Goal: Understand process/instructions

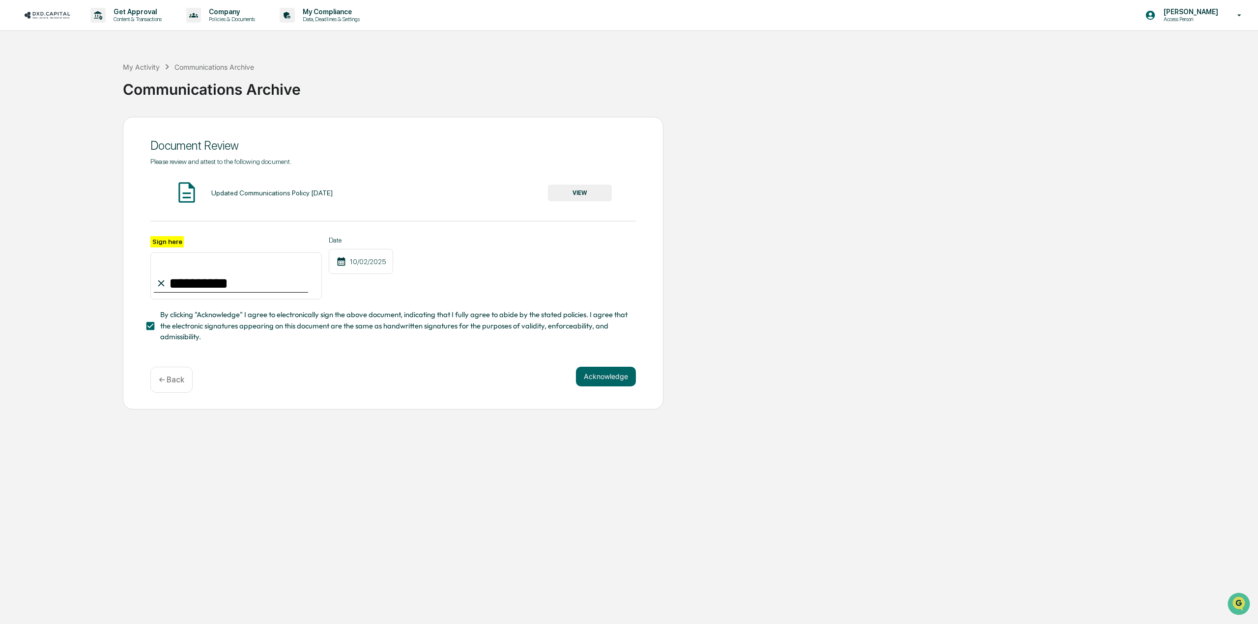
click at [183, 385] on p "← Back" at bounding box center [172, 379] width 26 height 9
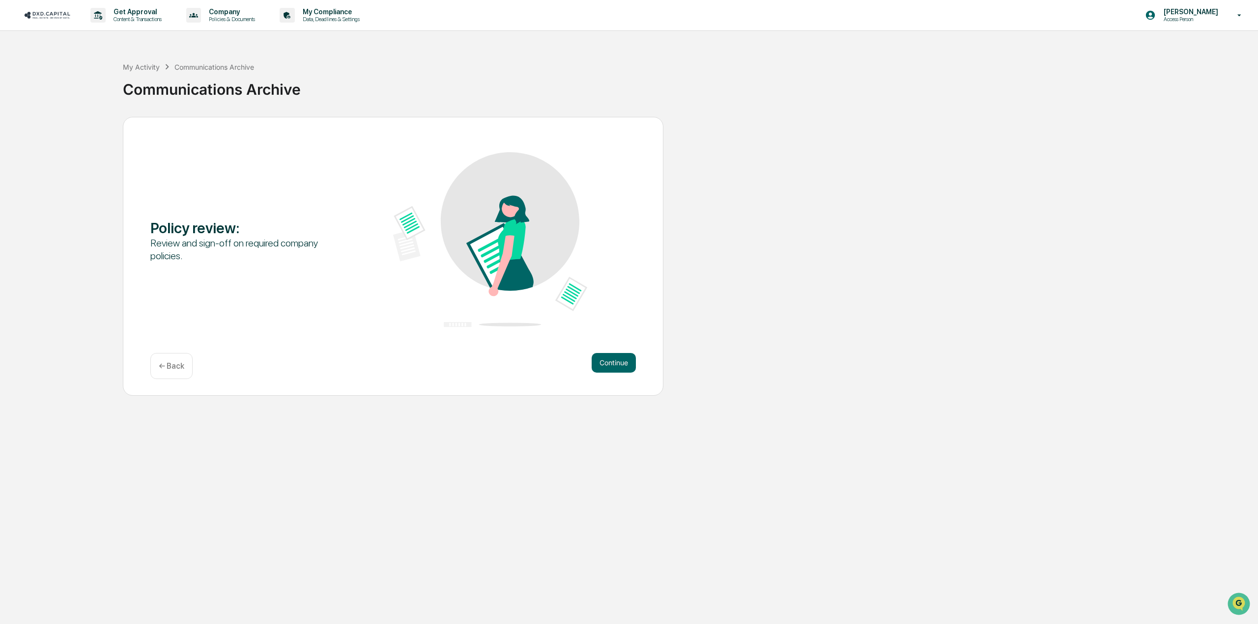
click at [175, 371] on div "← Back" at bounding box center [171, 366] width 42 height 26
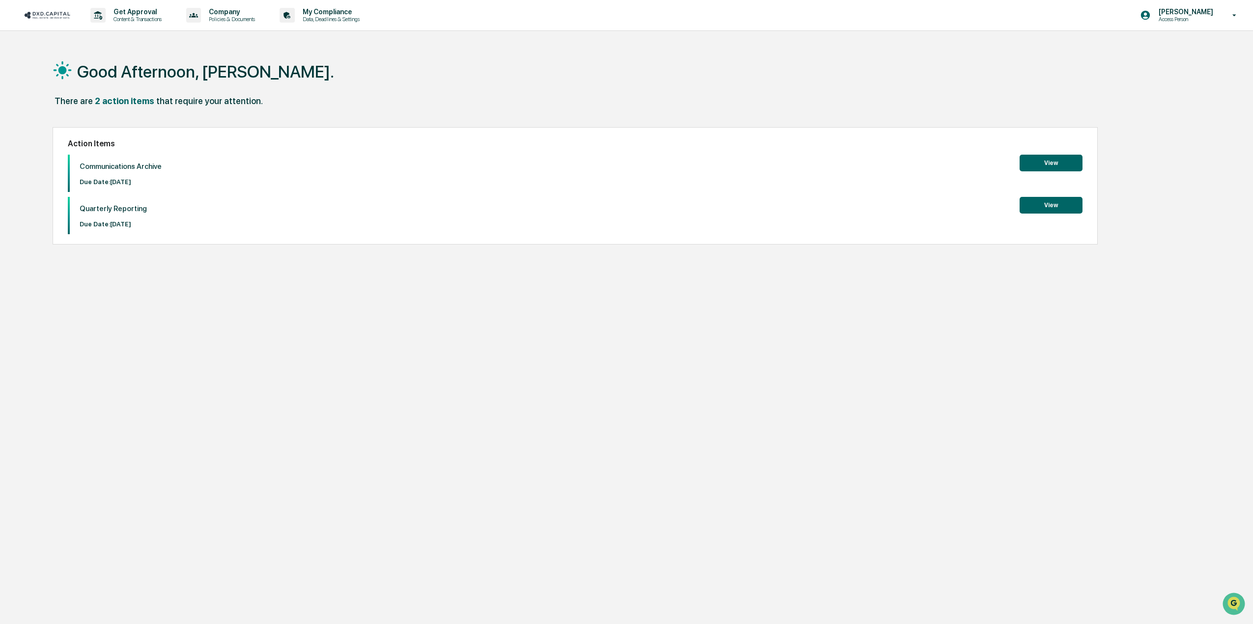
click at [1028, 206] on button "View" at bounding box center [1050, 205] width 63 height 17
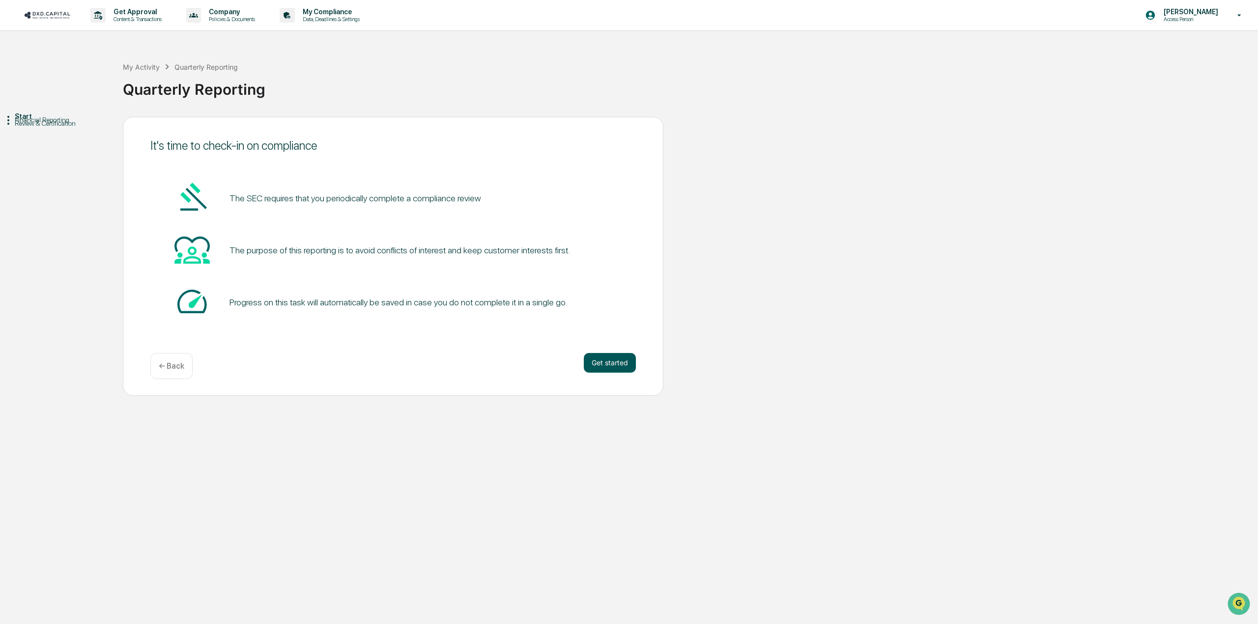
click at [601, 367] on button "Get started" at bounding box center [610, 363] width 52 height 20
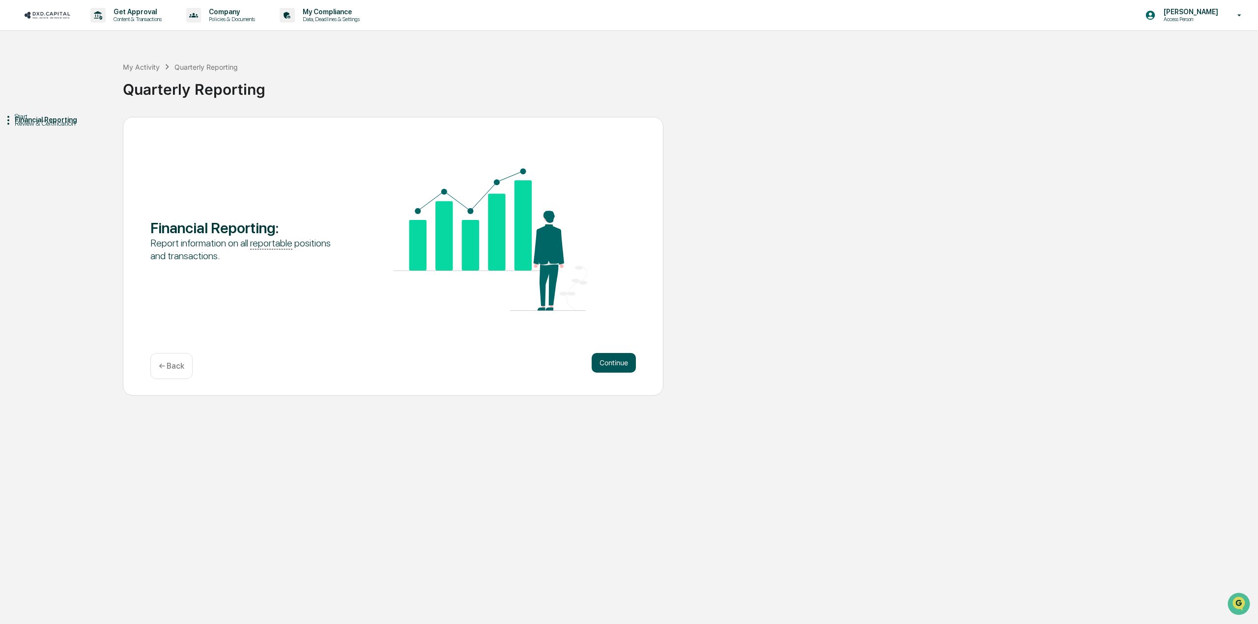
click at [600, 368] on button "Continue" at bounding box center [613, 363] width 44 height 20
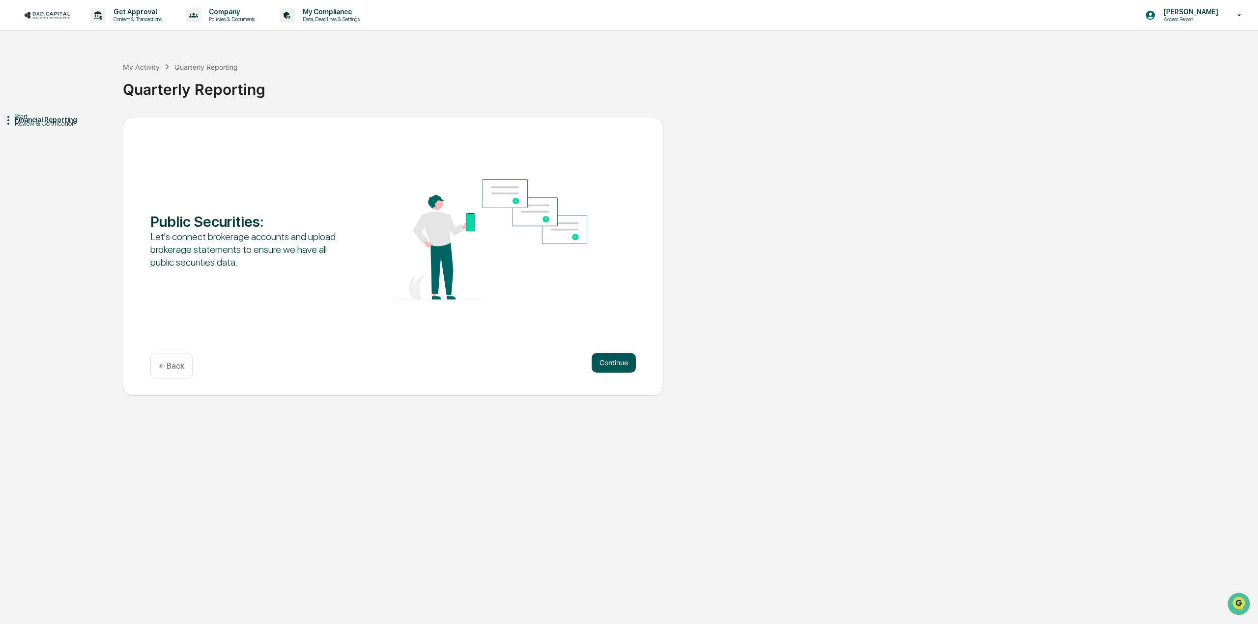
click at [622, 358] on button "Continue" at bounding box center [613, 363] width 44 height 20
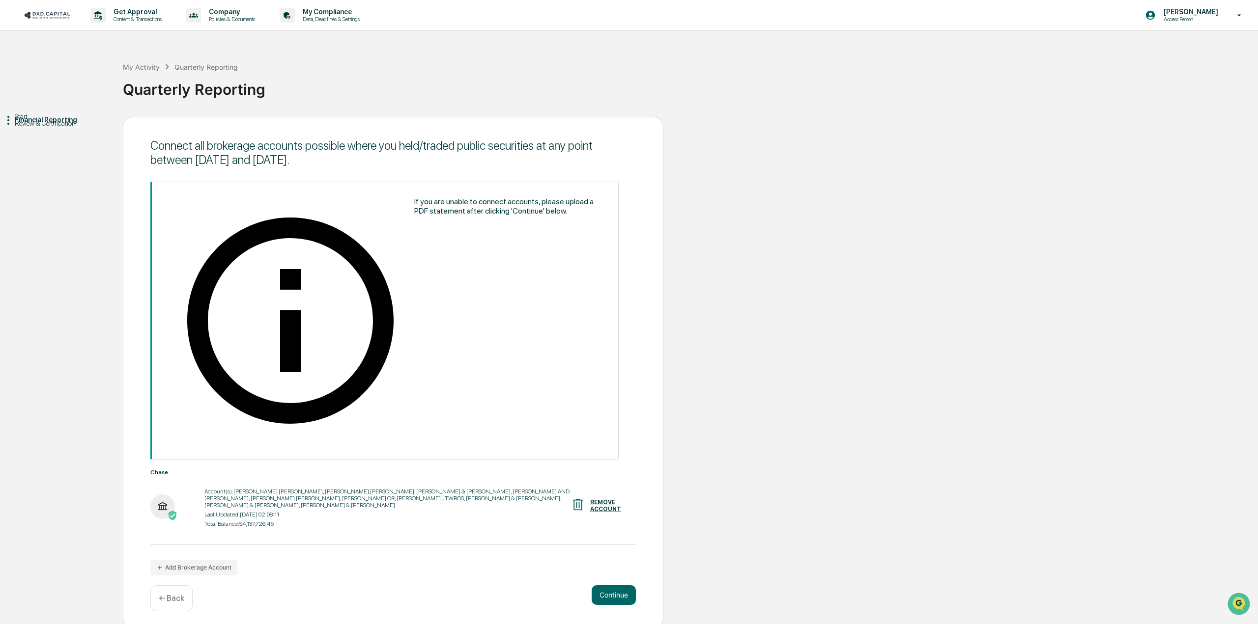
click at [168, 594] on p "← Back" at bounding box center [172, 598] width 26 height 9
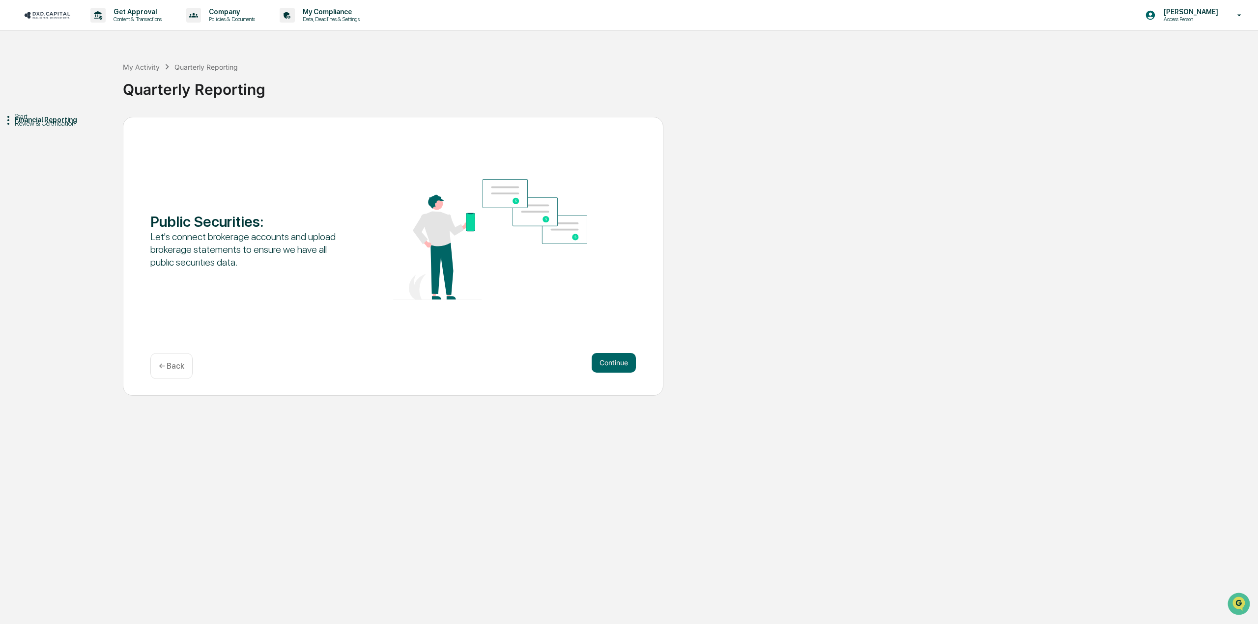
click at [168, 368] on p "← Back" at bounding box center [172, 366] width 26 height 9
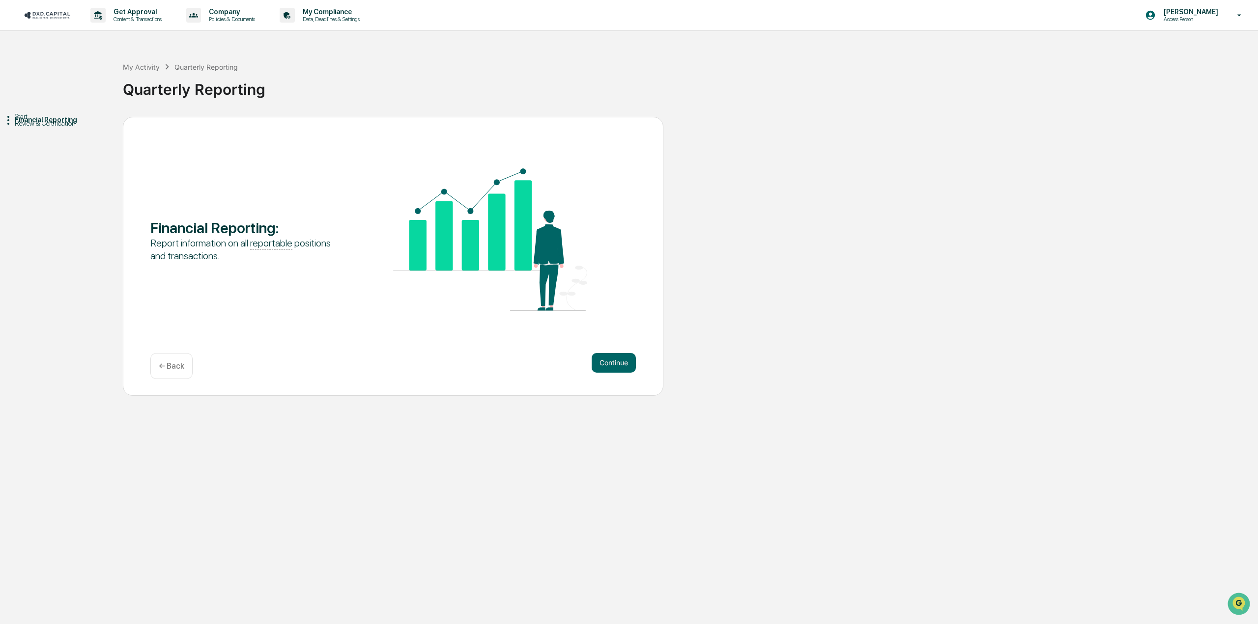
click at [168, 368] on p "← Back" at bounding box center [172, 366] width 26 height 9
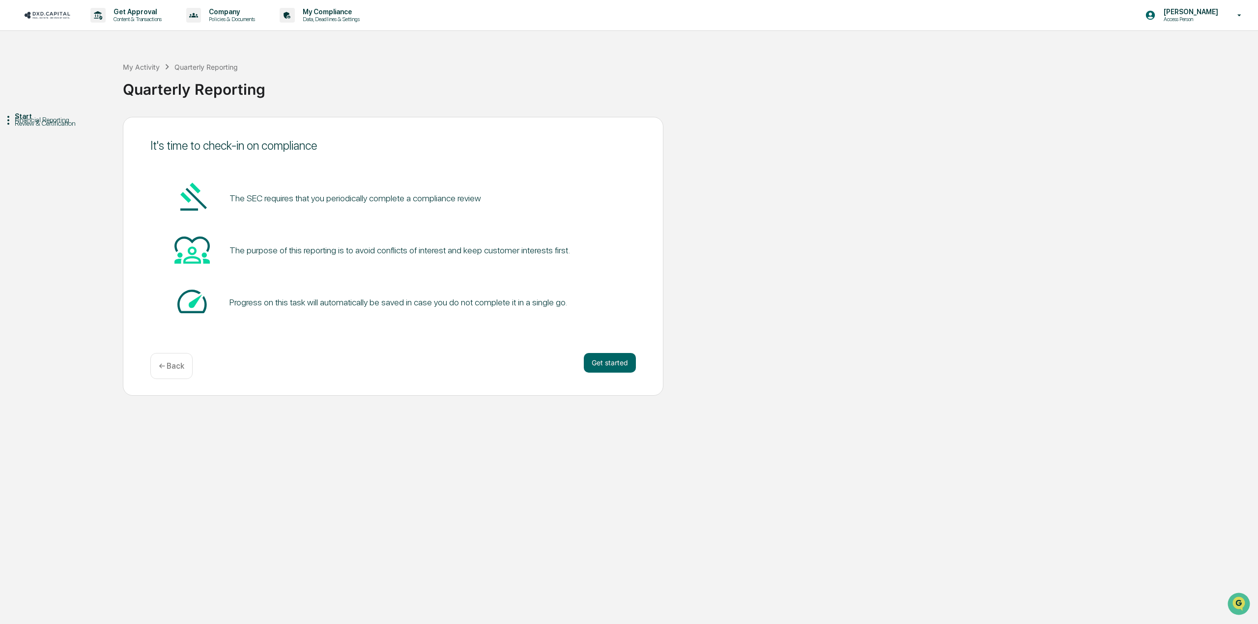
click at [168, 368] on p "← Back" at bounding box center [172, 366] width 26 height 9
